Goal: Check status: Check status

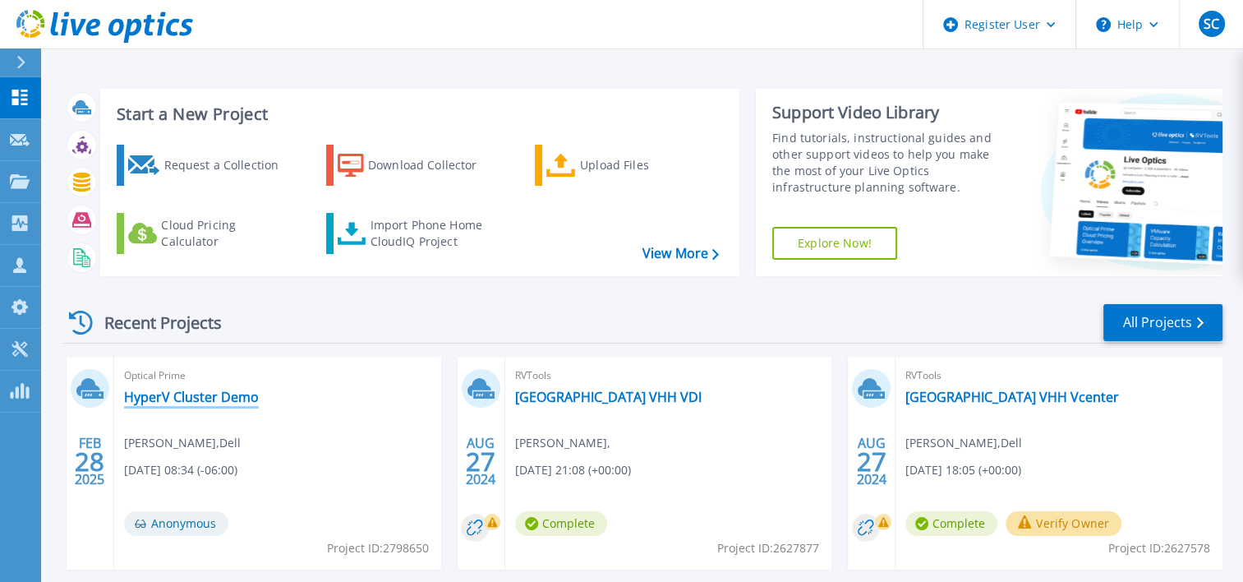
click at [227, 401] on link "HyperV Cluster Demo" at bounding box center [191, 396] width 135 height 16
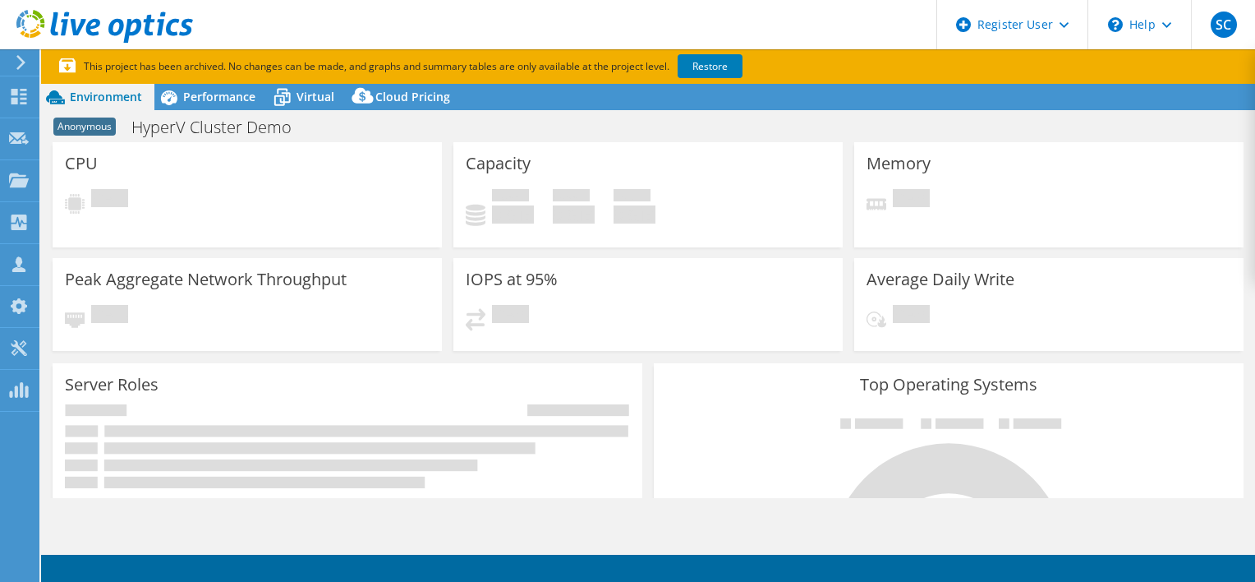
select select "USWest"
select select "USD"
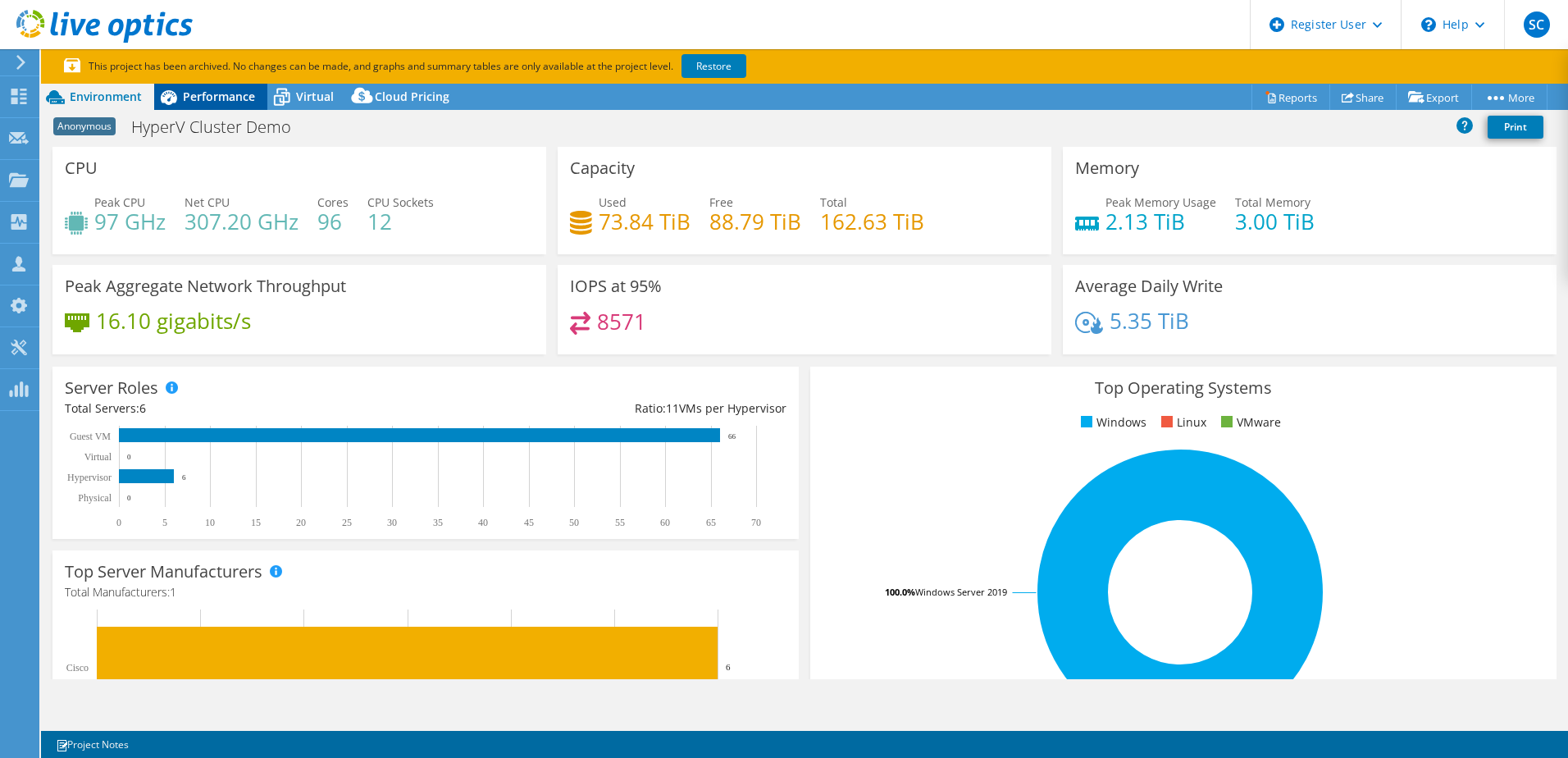
click at [186, 96] on span "Performance" at bounding box center [219, 97] width 72 height 16
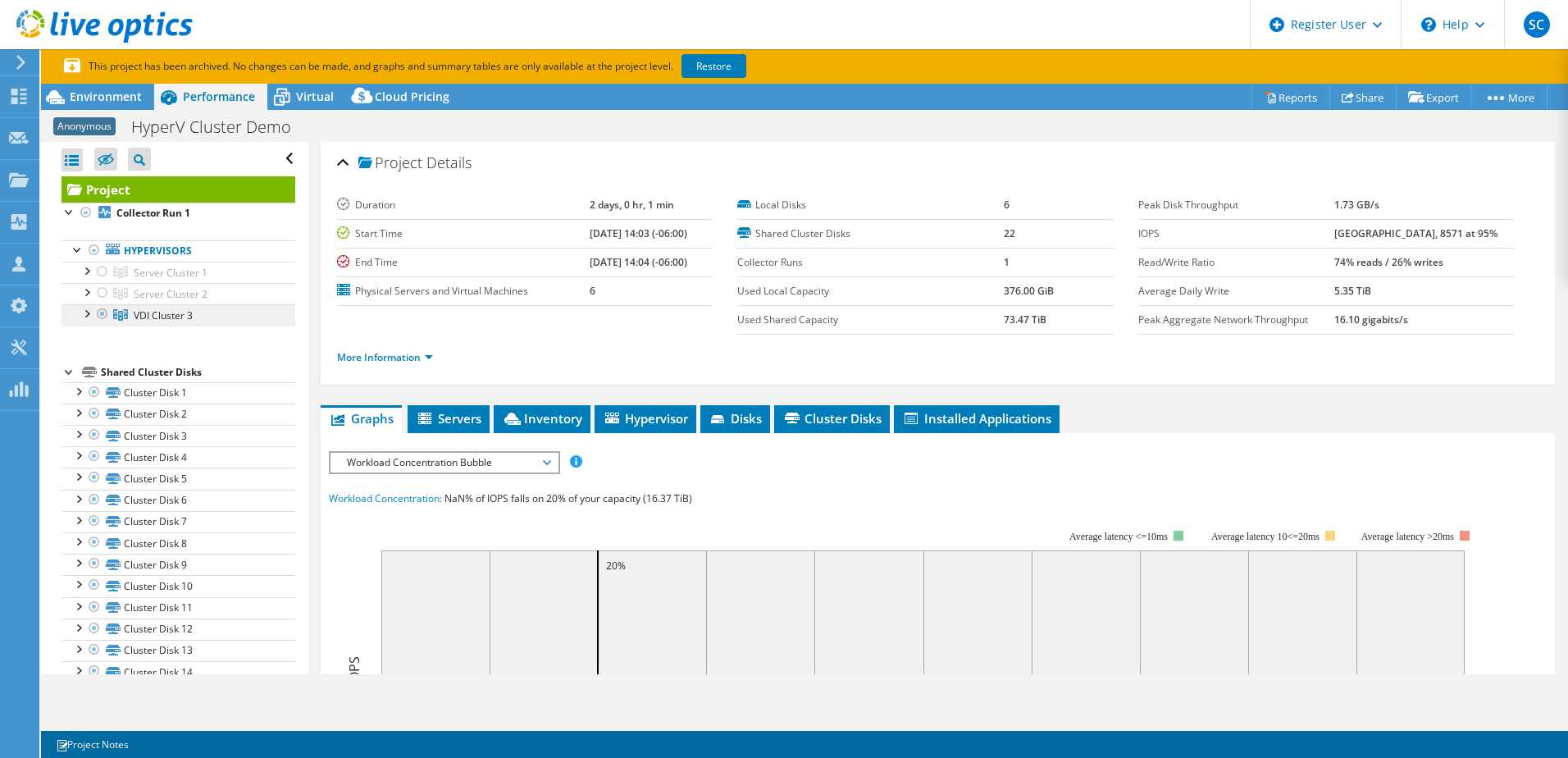
click at [173, 280] on span "VDI Cluster 3" at bounding box center [171, 273] width 74 height 14
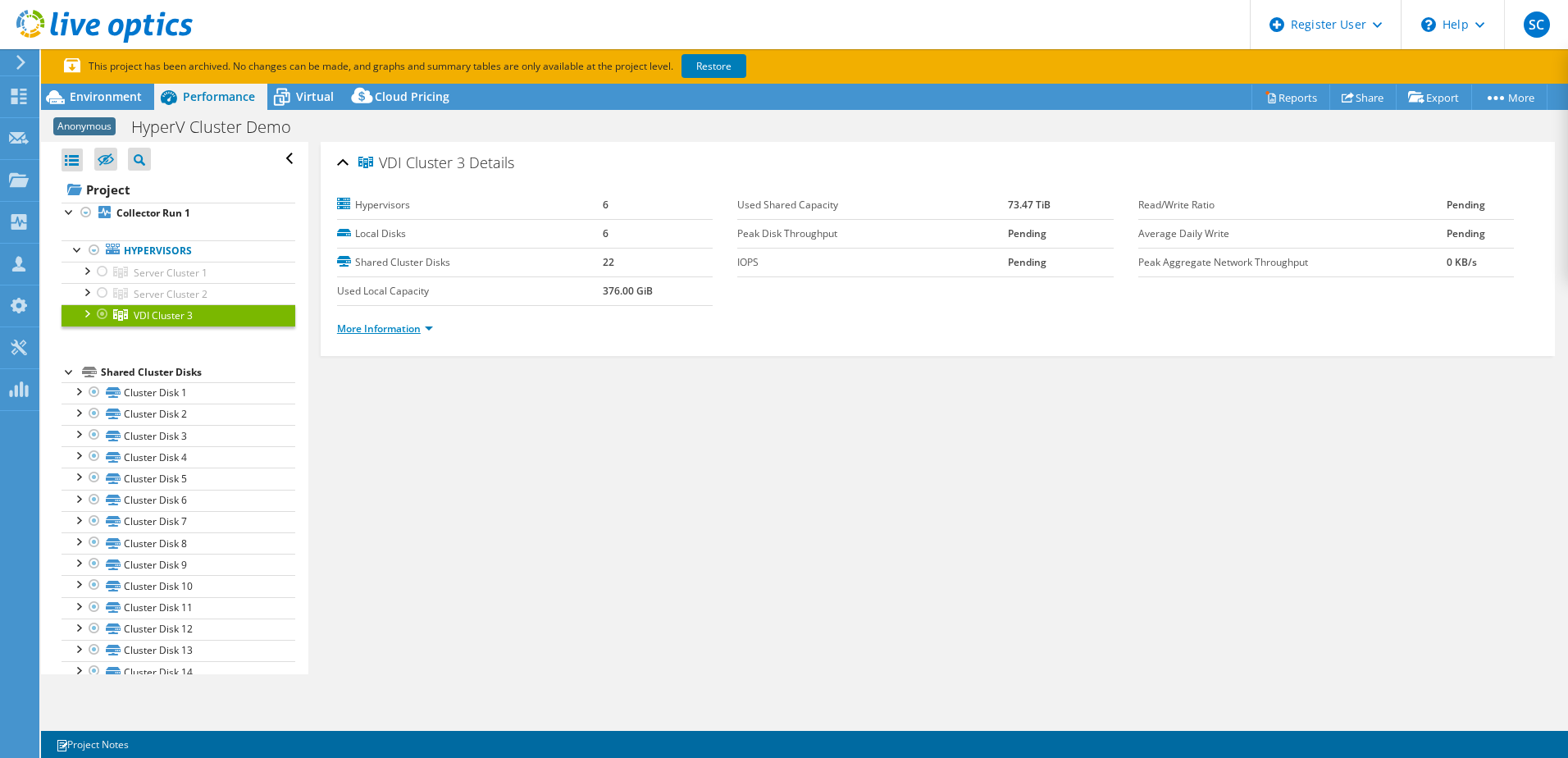
click at [406, 329] on link "More Information" at bounding box center [386, 329] width 96 height 14
